Goal: Transaction & Acquisition: Purchase product/service

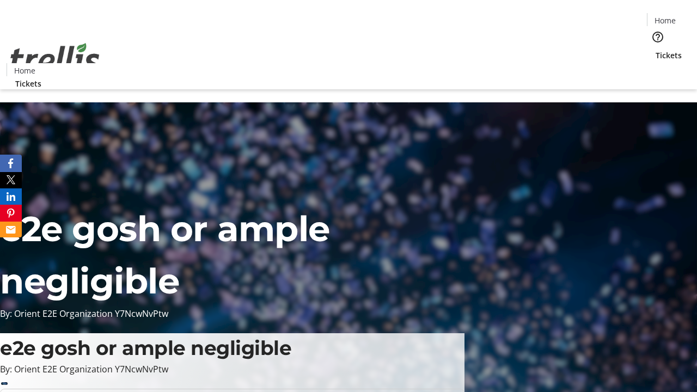
click at [655, 50] on span "Tickets" at bounding box center [668, 55] width 26 height 11
